Goal: Task Accomplishment & Management: Complete application form

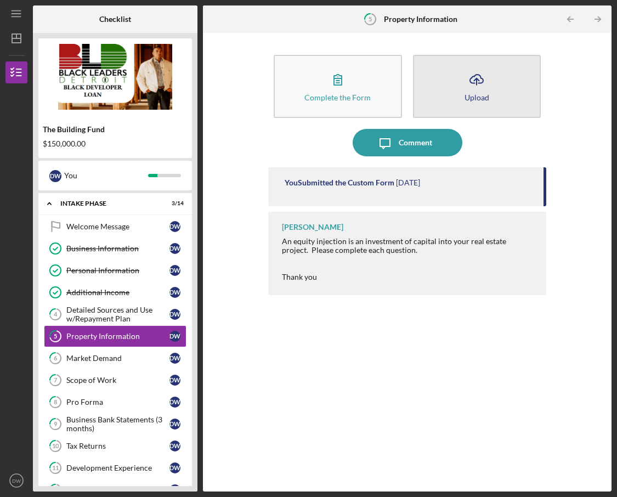
click at [500, 96] on button "Icon/Upload Upload" at bounding box center [477, 86] width 128 height 63
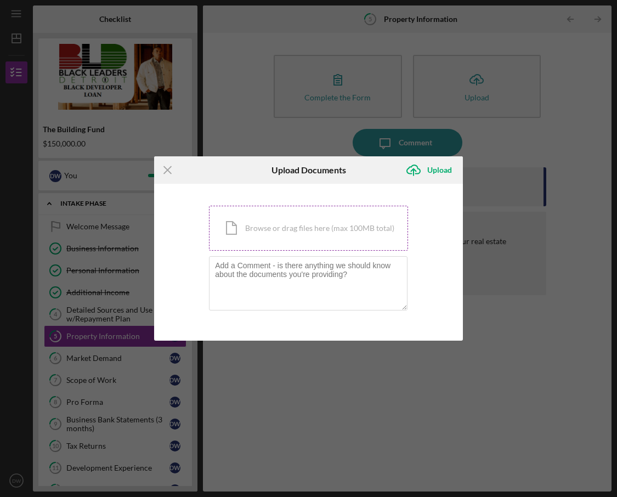
click at [243, 226] on div "Icon/Document Browse or drag files here (max 100MB total) Tap to choose files o…" at bounding box center [308, 228] width 199 height 45
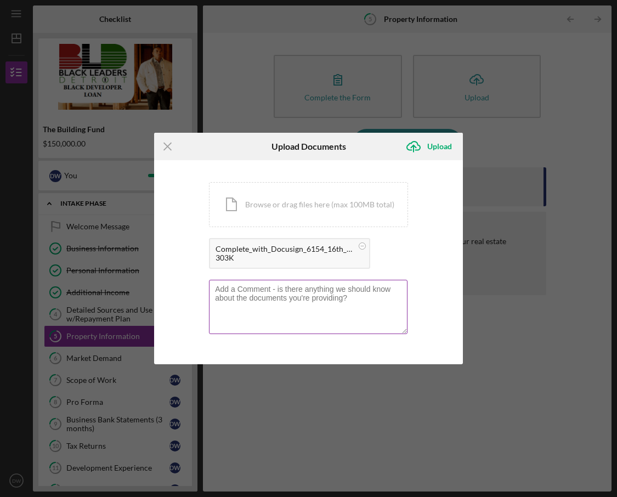
click at [266, 292] on textarea at bounding box center [308, 307] width 198 height 54
type textarea "Signed Purchase Agreement"
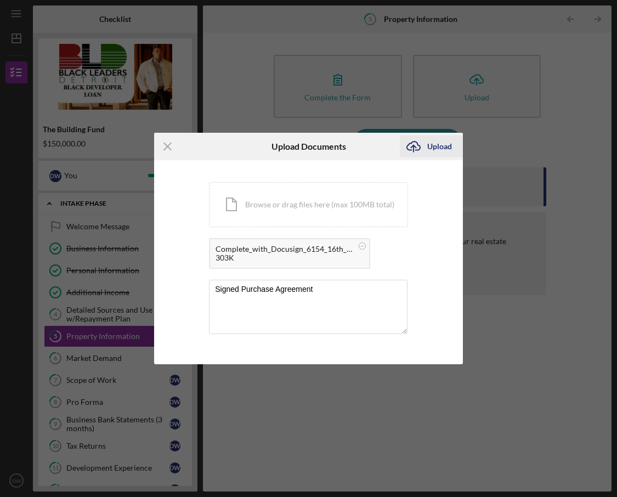
click at [424, 151] on icon "Icon/Upload" at bounding box center [413, 146] width 27 height 27
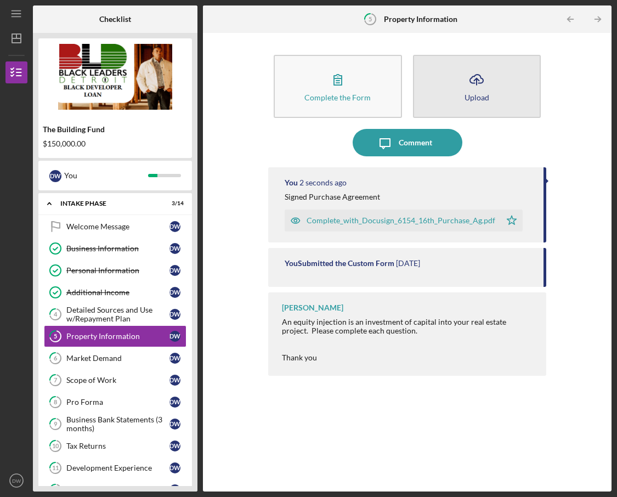
click at [457, 102] on button "Icon/Upload Upload" at bounding box center [477, 86] width 128 height 63
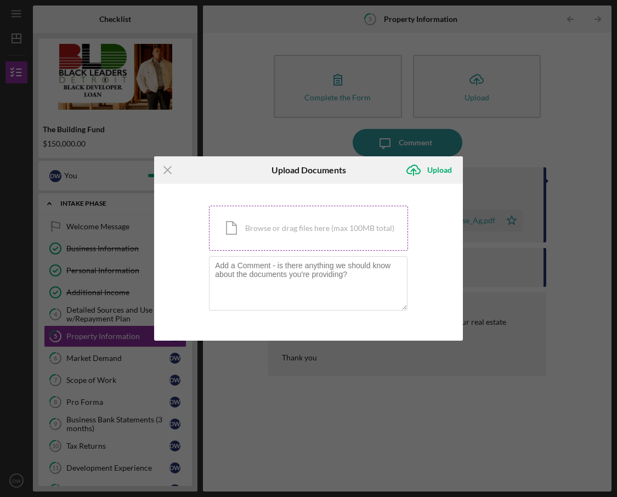
click at [247, 243] on div "Icon/Document Browse or drag files here (max 100MB total) Tap to choose files o…" at bounding box center [308, 228] width 199 height 45
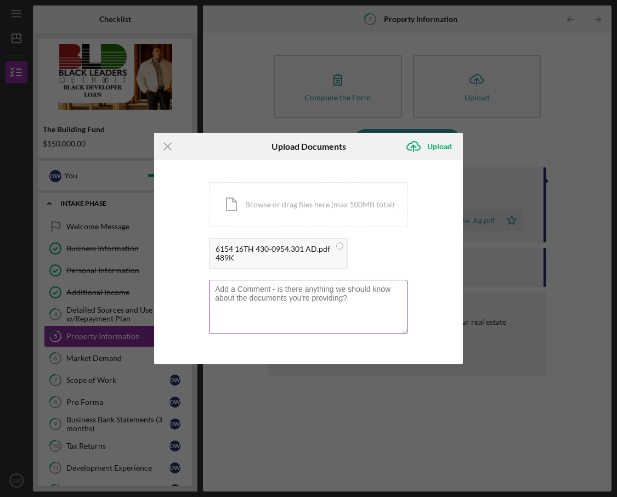
click at [238, 300] on textarea at bounding box center [308, 307] width 198 height 54
type textarea "F"
type textarea "Real estate closing meter read"
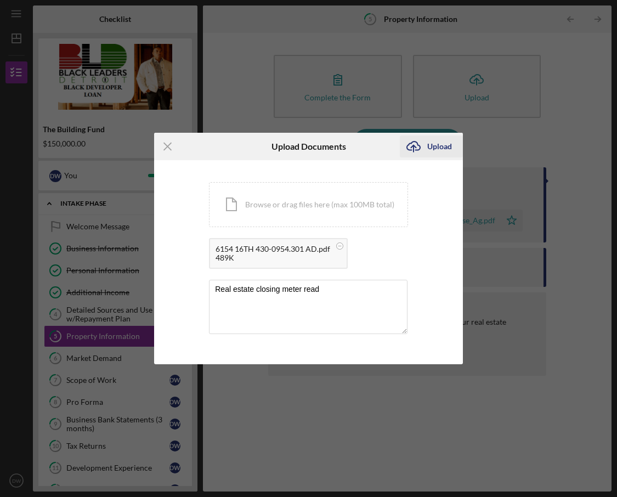
click at [418, 152] on icon "Icon/Upload" at bounding box center [413, 146] width 27 height 27
